Goal: Task Accomplishment & Management: Use online tool/utility

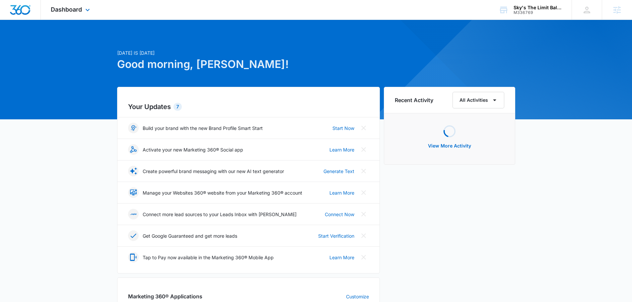
click at [84, 16] on div "Dashboard Apps Reputation CRM Email Social Payments POS Content Ads Intelligenc…" at bounding box center [71, 10] width 61 height 20
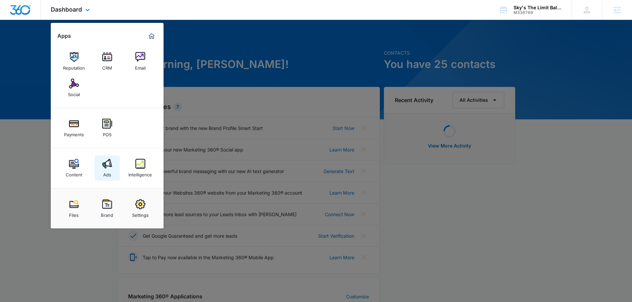
click at [113, 169] on link "Ads" at bounding box center [107, 168] width 25 height 25
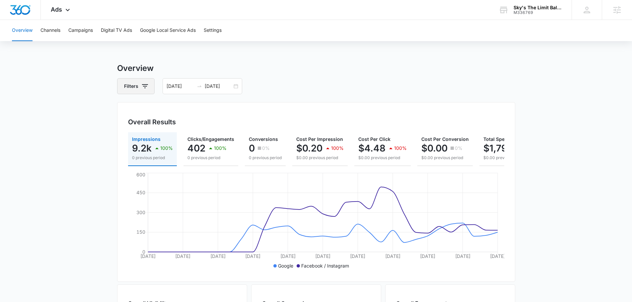
click at [150, 90] on button "Filters" at bounding box center [135, 86] width 37 height 16
click at [189, 111] on div "Channel" at bounding box center [163, 110] width 76 height 11
click at [195, 109] on icon "Show Channel filters" at bounding box center [196, 110] width 8 height 8
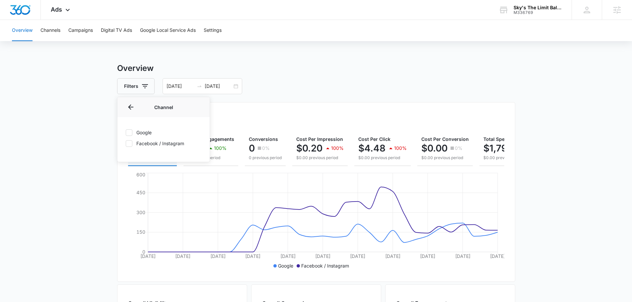
click at [128, 134] on icon at bounding box center [129, 132] width 4 height 3
click at [126, 133] on input "Google" at bounding box center [125, 132] width 0 height 0
checkbox input "true"
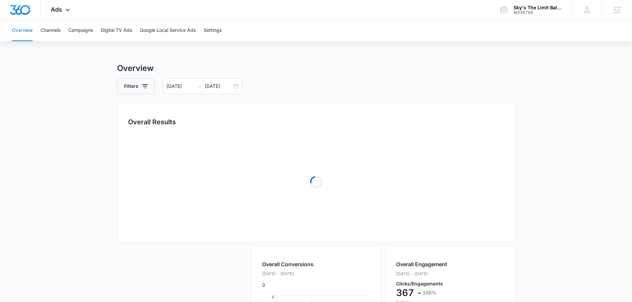
click at [313, 77] on div "Overview Filters [DATE] [DATE] Overall Results Loading Loading Overall Conversi…" at bounding box center [316, 280] width 398 height 437
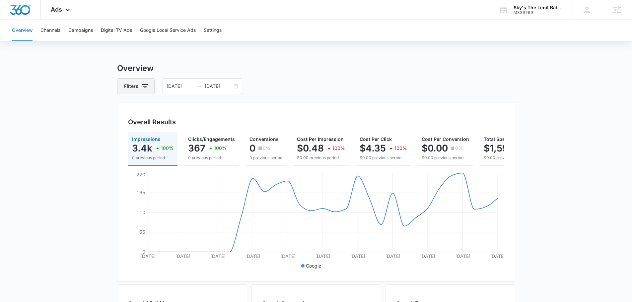
click at [148, 84] on icon "button" at bounding box center [145, 86] width 8 height 8
click at [197, 110] on icon "Show Channel filters" at bounding box center [197, 110] width 2 height 3
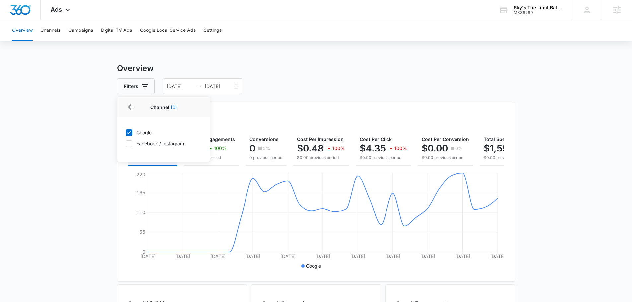
drag, startPoint x: 128, startPoint y: 132, endPoint x: 129, endPoint y: 136, distance: 3.3
click at [129, 133] on icon at bounding box center [129, 133] width 6 height 6
click at [126, 133] on input "Google" at bounding box center [125, 132] width 0 height 0
checkbox input "false"
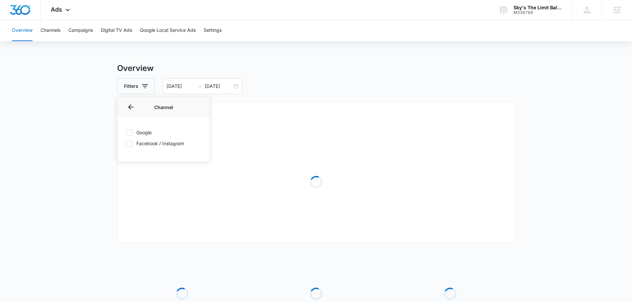
click at [129, 142] on icon at bounding box center [129, 144] width 6 height 6
click at [126, 143] on input "Facebook / Instagram" at bounding box center [125, 143] width 0 height 0
checkbox input "true"
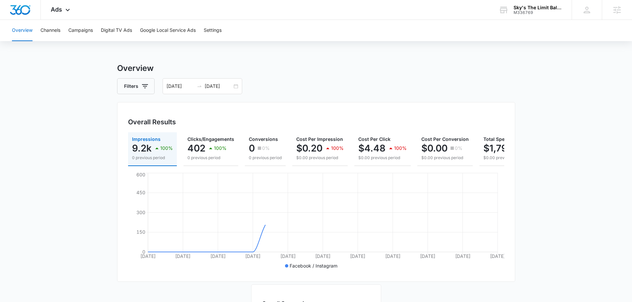
click at [312, 81] on div "Filters [DATE] [DATE]" at bounding box center [316, 86] width 398 height 16
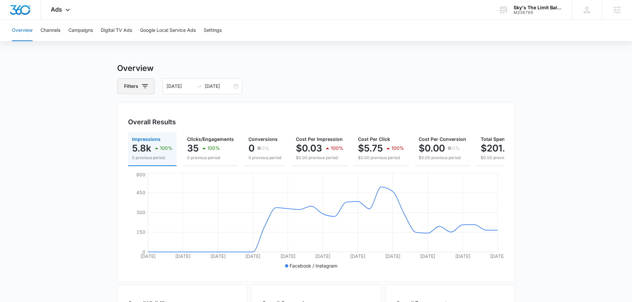
click at [135, 82] on button "Filters" at bounding box center [135, 86] width 37 height 16
click at [203, 110] on div "Overall Results Impressions 5.8k 100% 0 previous period Clicks/Engagements 35 1…" at bounding box center [316, 192] width 398 height 180
drag, startPoint x: 151, startPoint y: 91, endPoint x: 146, endPoint y: 90, distance: 4.7
click at [148, 91] on button "Filters" at bounding box center [135, 86] width 37 height 16
click at [199, 111] on icon "Show Channel filters" at bounding box center [196, 110] width 8 height 8
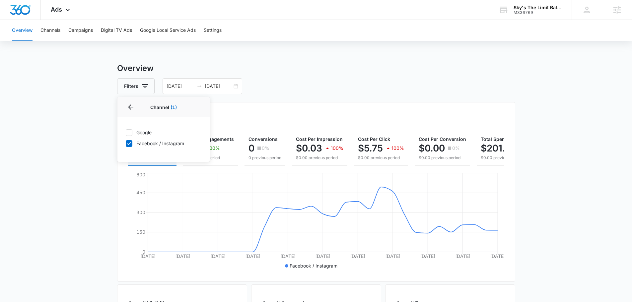
click at [340, 105] on div "Overall Results Impressions 5.8k 100% 0 previous period Clicks/Engagements 35 1…" at bounding box center [316, 192] width 398 height 180
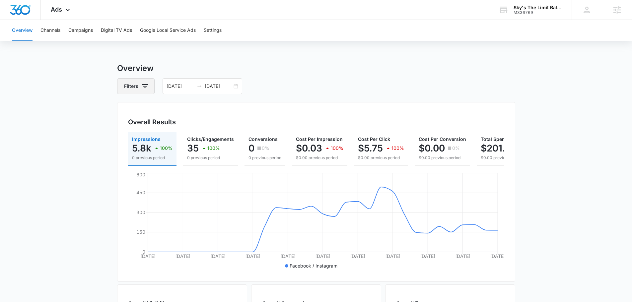
click at [145, 90] on icon "button" at bounding box center [145, 86] width 8 height 8
click at [191, 111] on div "Channel 1" at bounding box center [163, 110] width 76 height 11
click at [192, 109] on button "Show Channel filters" at bounding box center [196, 110] width 11 height 11
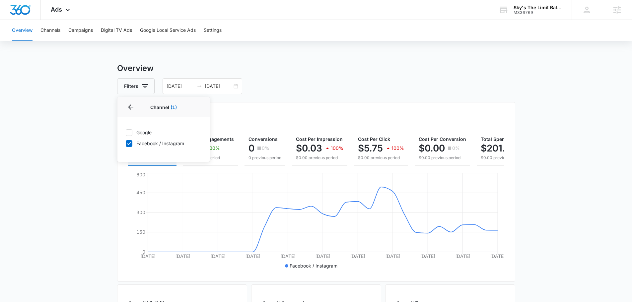
click at [139, 132] on label "Google" at bounding box center [163, 132] width 76 height 7
click at [126, 132] on input "Google" at bounding box center [125, 132] width 0 height 0
checkbox input "true"
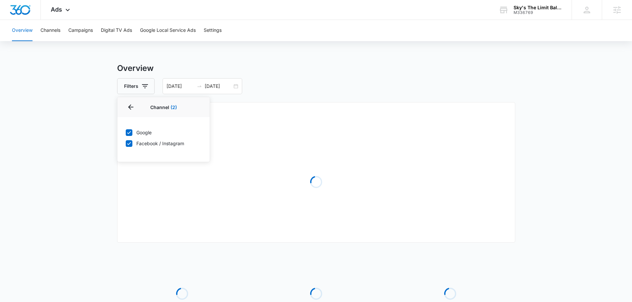
click at [143, 146] on label "Facebook / Instagram" at bounding box center [163, 143] width 76 height 7
click at [126, 144] on input "Facebook / Instagram" at bounding box center [125, 143] width 0 height 0
checkbox input "false"
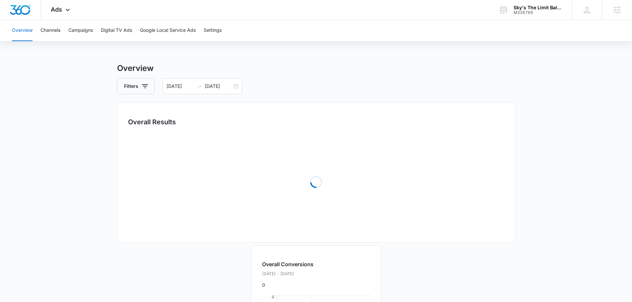
click at [266, 98] on div "Overview Filters [DATE] [DATE] Overall Results Loading Loading Overall Conversi…" at bounding box center [316, 272] width 398 height 420
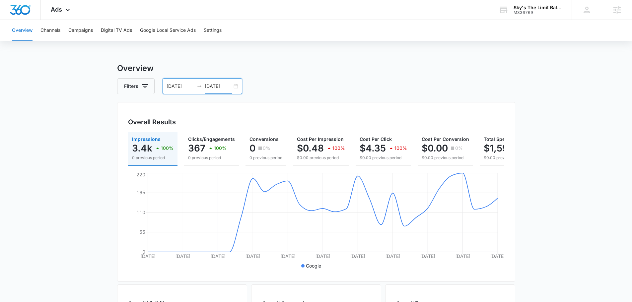
click at [225, 85] on input "[DATE]" at bounding box center [219, 86] width 28 height 7
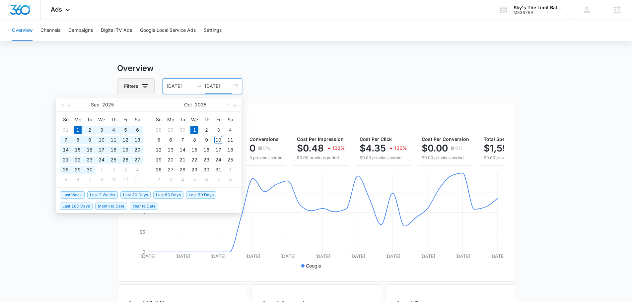
click at [144, 80] on button "Filters" at bounding box center [135, 86] width 37 height 16
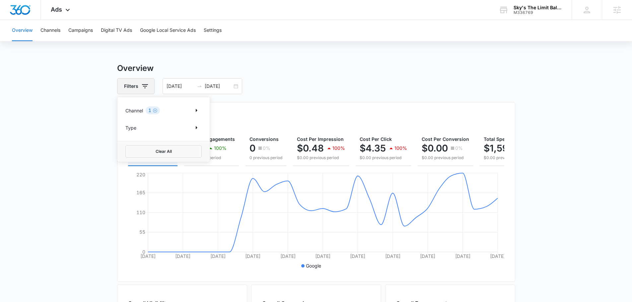
click at [143, 85] on icon "button" at bounding box center [145, 86] width 6 height 4
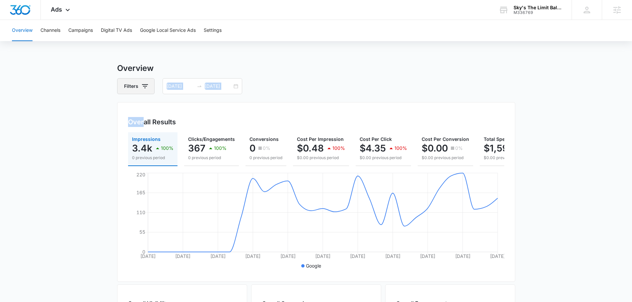
click at [144, 91] on div "Overview Filters [DATE] [DATE] Overall Results Impressions 3.4k 100% 0 previous…" at bounding box center [316, 300] width 398 height 476
click at [145, 91] on button "Filters" at bounding box center [135, 86] width 37 height 16
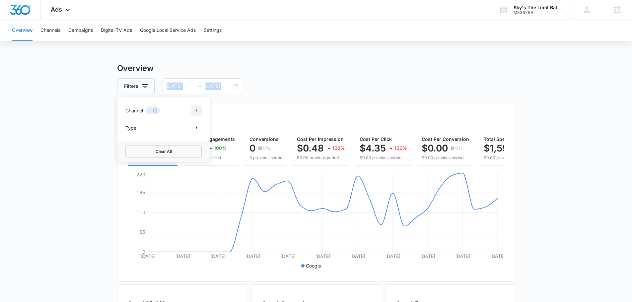
click at [198, 108] on icon "Show Channel filters" at bounding box center [196, 110] width 8 height 8
click at [155, 143] on label "Facebook / Instagram" at bounding box center [163, 143] width 76 height 7
click at [126, 143] on input "Facebook / Instagram" at bounding box center [125, 143] width 0 height 0
checkbox input "true"
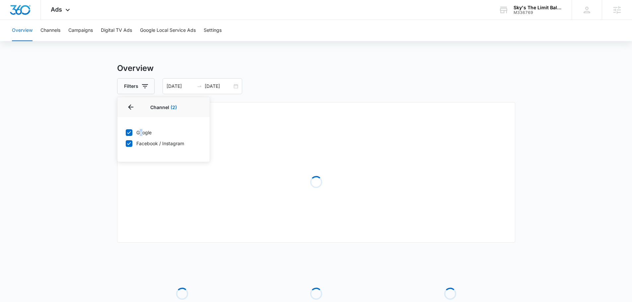
drag, startPoint x: 141, startPoint y: 135, endPoint x: 144, endPoint y: 130, distance: 5.6
click at [142, 133] on label "Google" at bounding box center [163, 132] width 76 height 7
click at [126, 133] on input "Google" at bounding box center [125, 132] width 0 height 0
checkbox input "false"
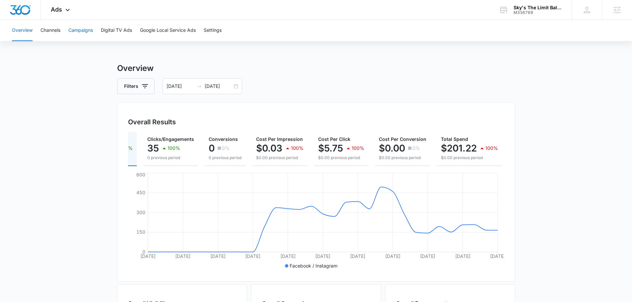
click at [83, 33] on button "Campaigns" at bounding box center [80, 30] width 25 height 21
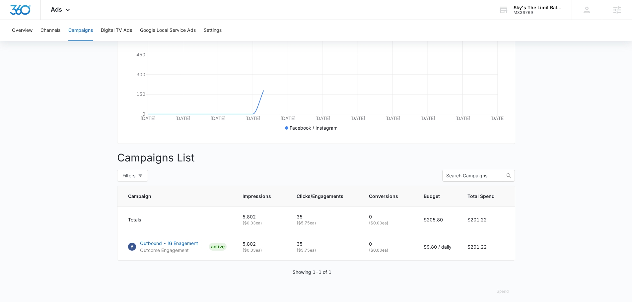
scroll to position [148, 0]
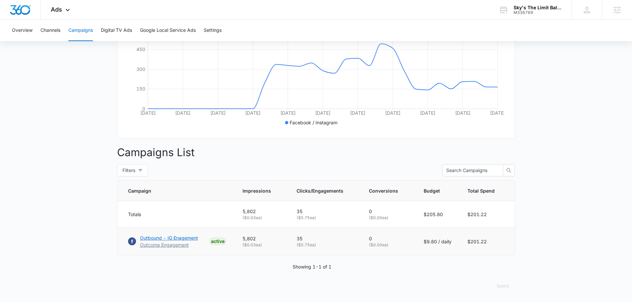
click at [186, 237] on p "Outbound - IG Enagement" at bounding box center [169, 238] width 58 height 7
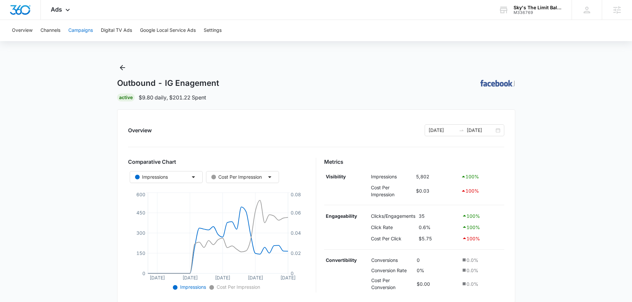
click at [83, 26] on button "Campaigns" at bounding box center [80, 30] width 25 height 21
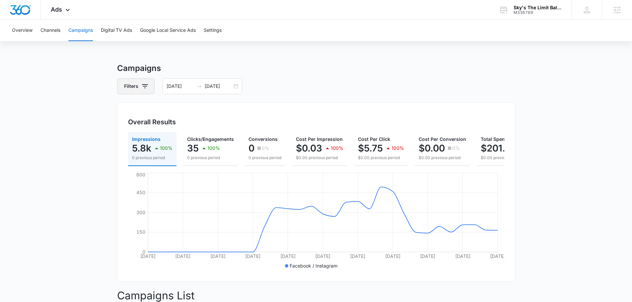
click at [135, 88] on button "Filters" at bounding box center [135, 86] width 37 height 16
click at [136, 109] on p "Channel" at bounding box center [134, 110] width 18 height 7
click at [196, 108] on icon "Show Channel filters" at bounding box center [196, 110] width 8 height 8
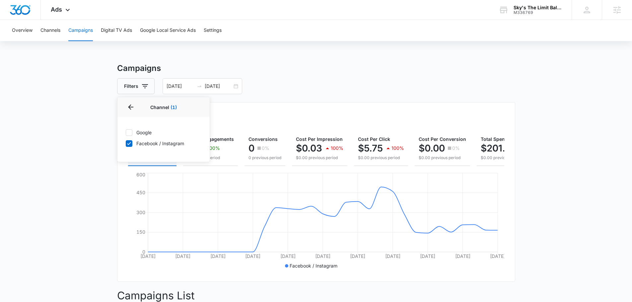
click at [145, 130] on label "Google" at bounding box center [163, 132] width 76 height 7
click at [126, 132] on input "Google" at bounding box center [125, 132] width 0 height 0
checkbox input "true"
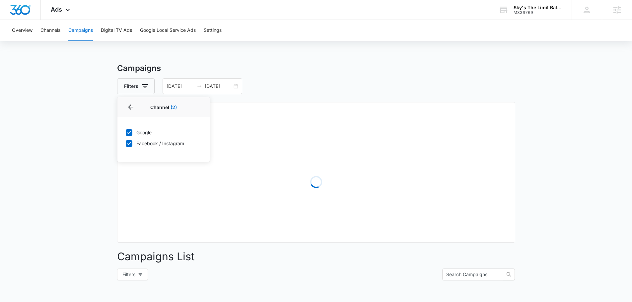
click at [128, 143] on icon at bounding box center [129, 144] width 6 height 6
click at [126, 143] on input "Facebook / Instagram" at bounding box center [125, 143] width 0 height 0
checkbox input "false"
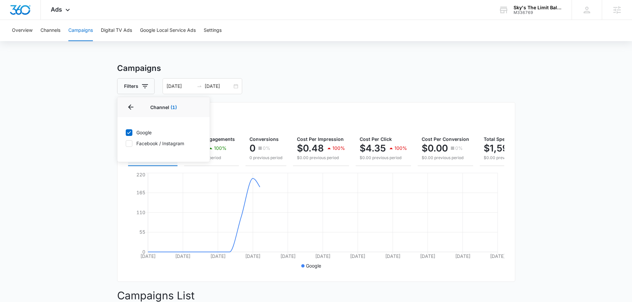
click at [347, 69] on h3 "Campaigns" at bounding box center [316, 68] width 398 height 12
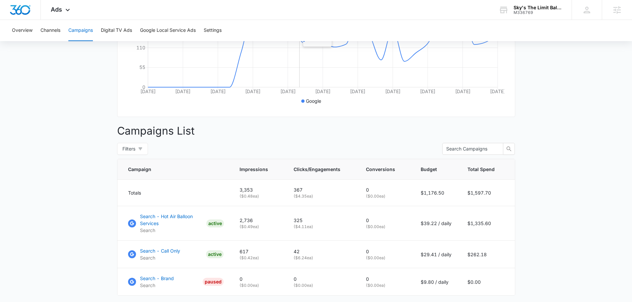
scroll to position [199, 0]
